Goal: Task Accomplishment & Management: Use online tool/utility

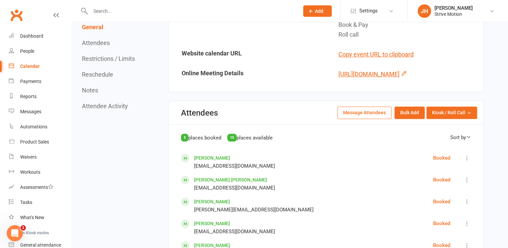
scroll to position [213, 0]
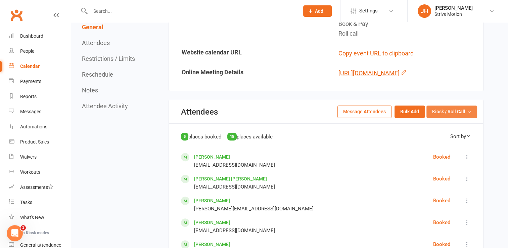
click at [433, 117] on button "Kiosk / Roll Call" at bounding box center [451, 111] width 51 height 12
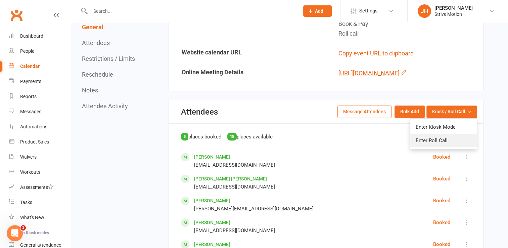
click at [432, 147] on link "Enter Roll Call" at bounding box center [443, 140] width 66 height 13
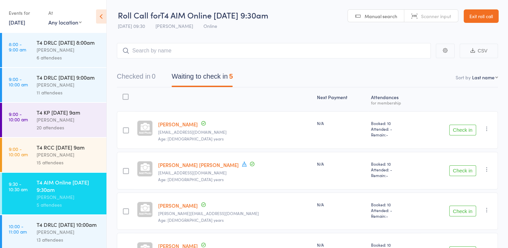
click at [463, 134] on button "Check in" at bounding box center [462, 130] width 27 height 11
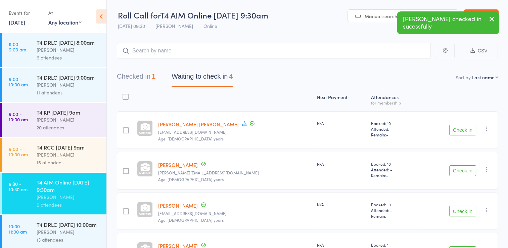
click at [462, 167] on button "Check in" at bounding box center [462, 170] width 27 height 11
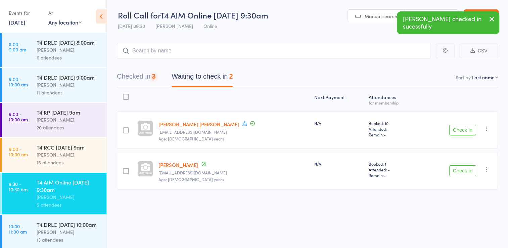
click at [461, 170] on button "Check in" at bounding box center [462, 170] width 27 height 11
